Goal: Task Accomplishment & Management: Manage account settings

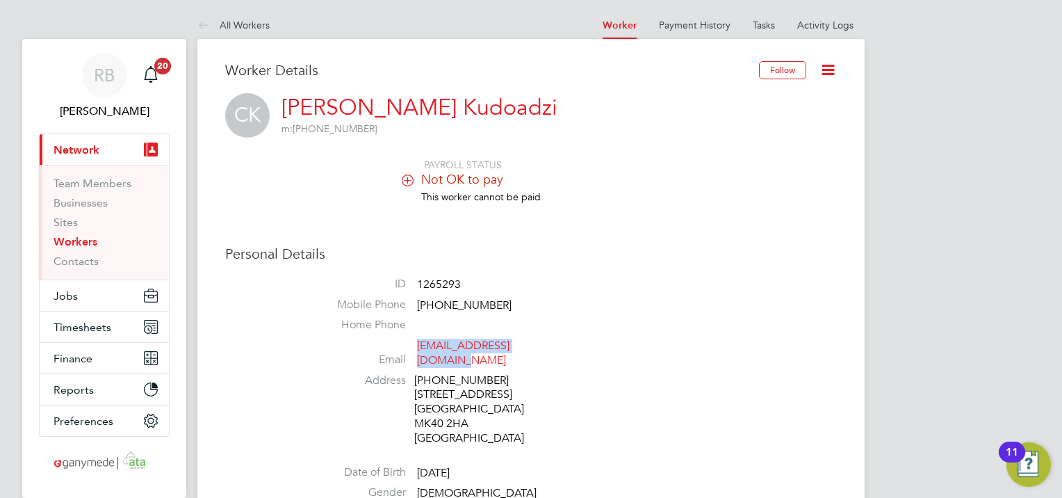
click at [92, 246] on link "Workers" at bounding box center [76, 241] width 44 height 13
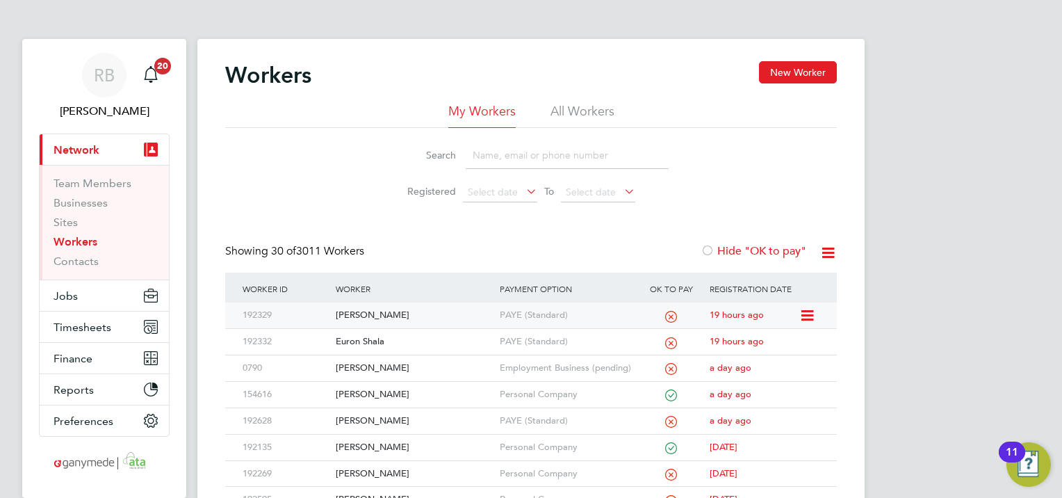
click at [369, 311] on div "[PERSON_NAME]" at bounding box center [413, 315] width 163 height 26
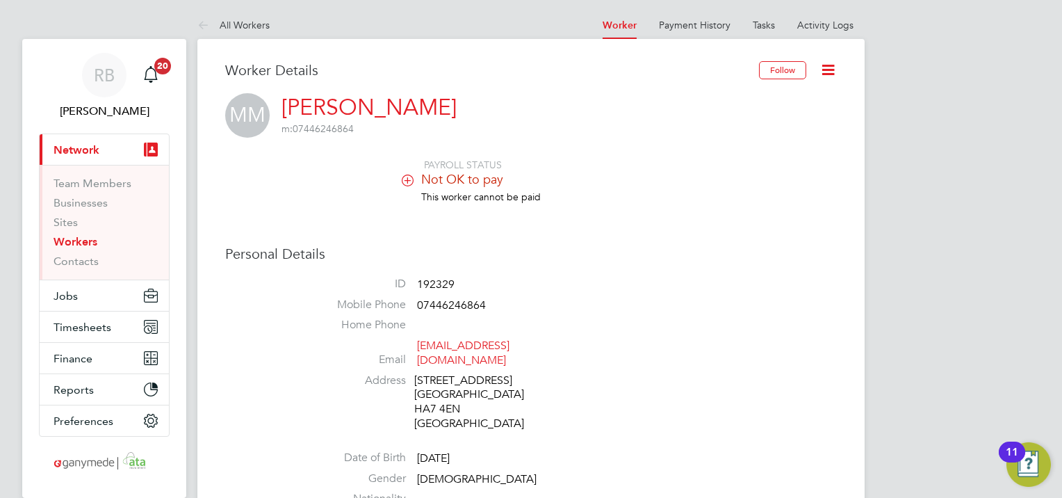
click at [827, 67] on icon at bounding box center [828, 69] width 17 height 17
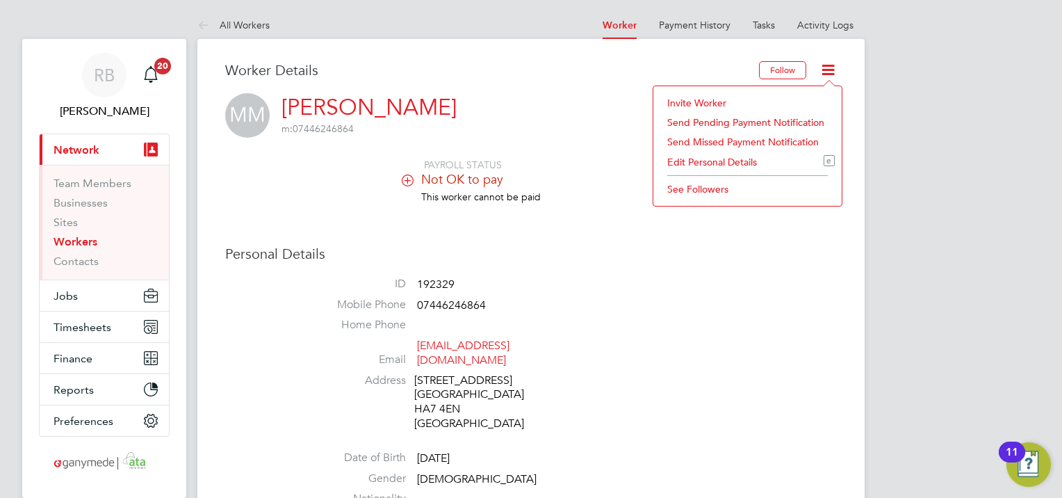
click at [730, 159] on li "Edit Personal Details e" at bounding box center [747, 161] width 175 height 19
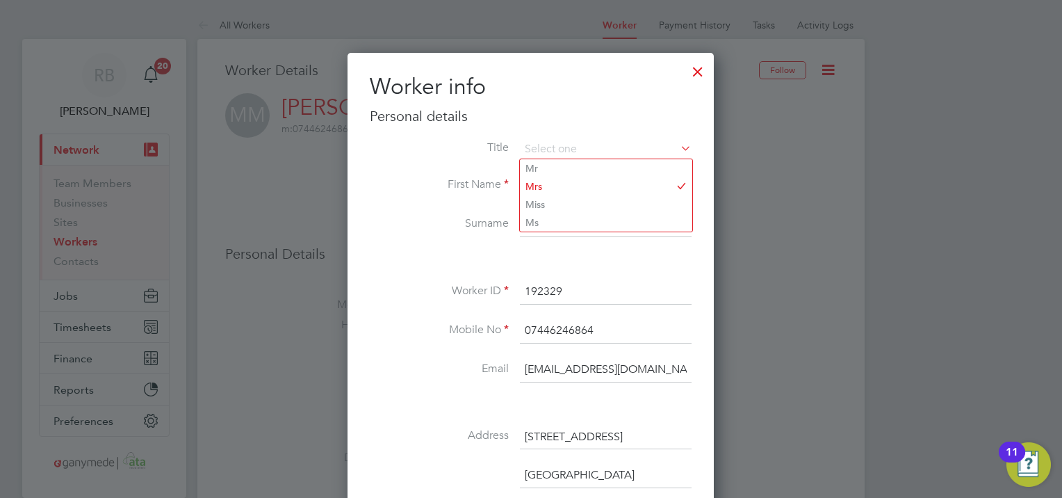
click at [695, 69] on div at bounding box center [698, 68] width 25 height 25
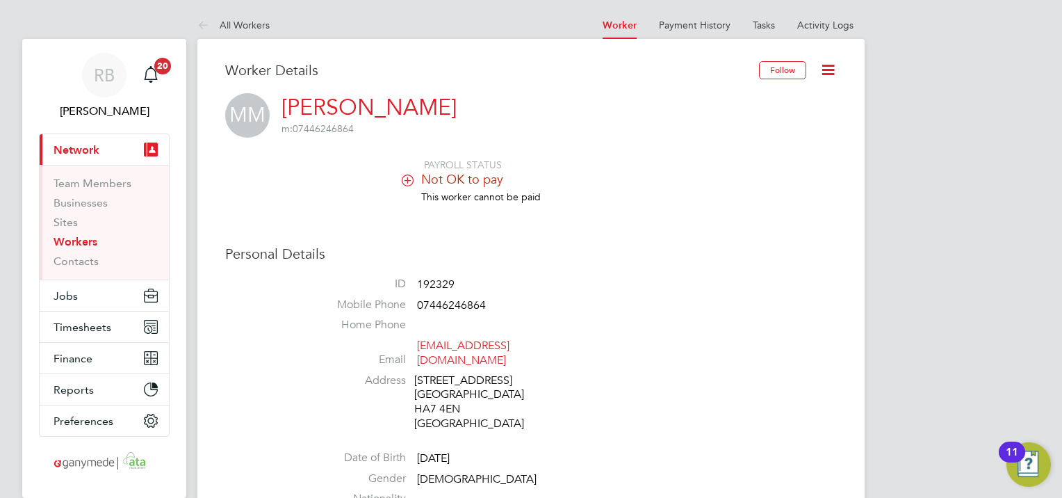
click at [825, 74] on icon at bounding box center [828, 69] width 17 height 17
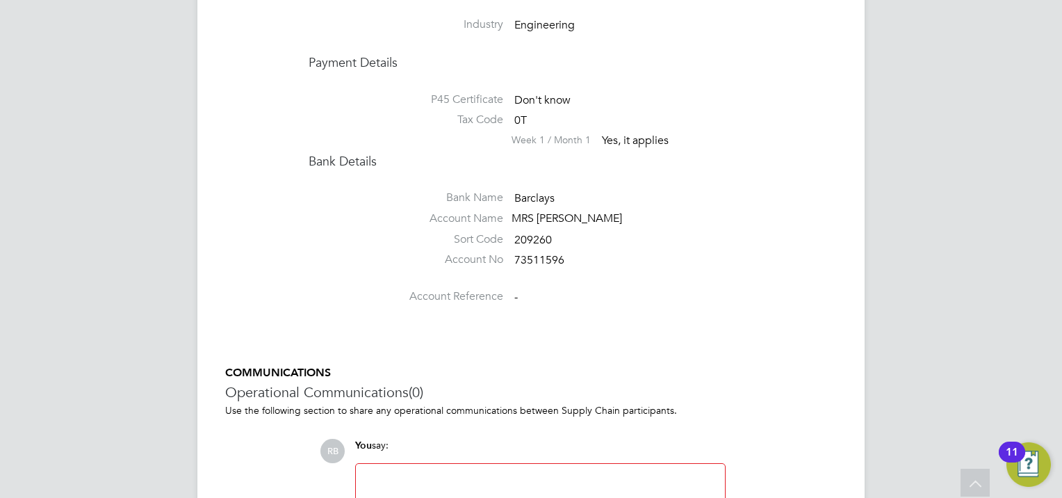
scroll to position [1794, 0]
